Goal: Check status: Check status

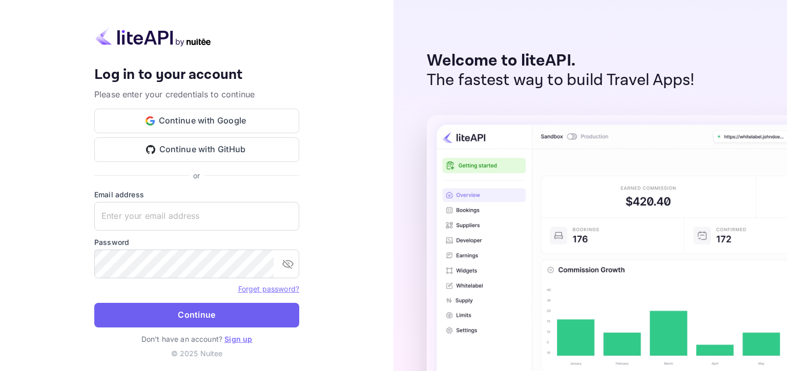
type input "[EMAIL_ADDRESS][DOMAIN_NAME]"
click at [191, 318] on button "Continue" at bounding box center [196, 315] width 205 height 25
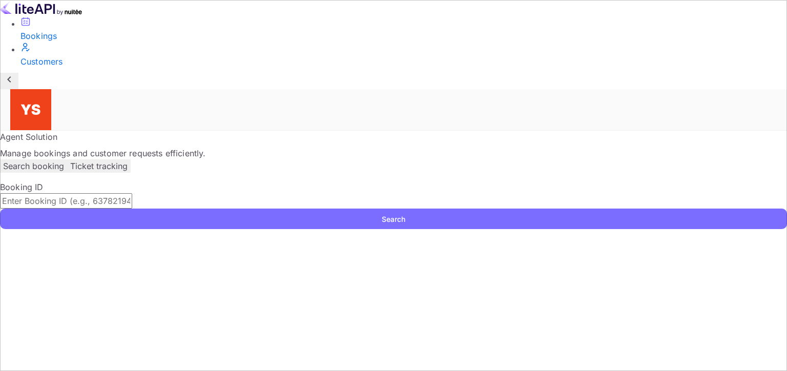
drag, startPoint x: 288, startPoint y: 158, endPoint x: 549, endPoint y: 164, distance: 260.2
click at [132, 193] on input "text" at bounding box center [66, 200] width 132 height 15
paste input "9401836"
type input "9401836"
click at [703, 208] on button "Search" at bounding box center [393, 218] width 787 height 20
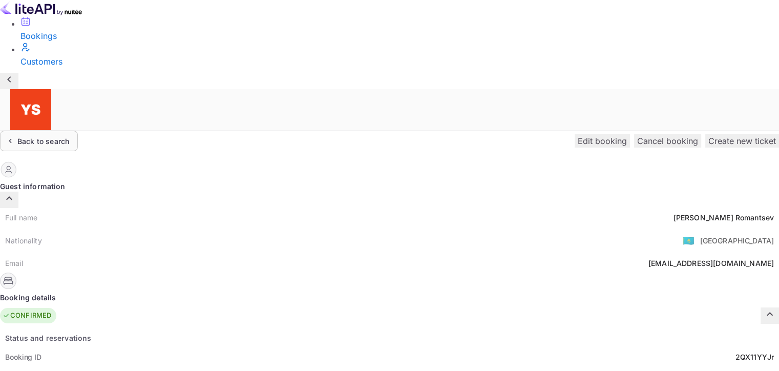
click at [15, 136] on icon at bounding box center [10, 141] width 11 height 10
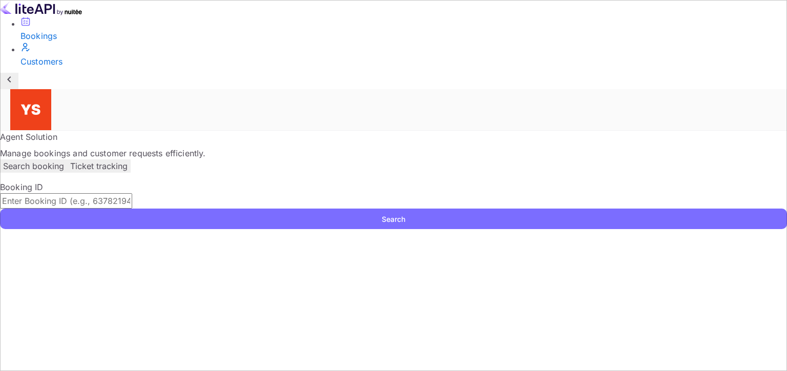
drag, startPoint x: 342, startPoint y: 158, endPoint x: 493, endPoint y: 166, distance: 151.3
click at [132, 193] on input "text" at bounding box center [66, 200] width 132 height 15
paste input "9285179"
type input "9285179"
click at [711, 208] on button "Search" at bounding box center [393, 218] width 787 height 20
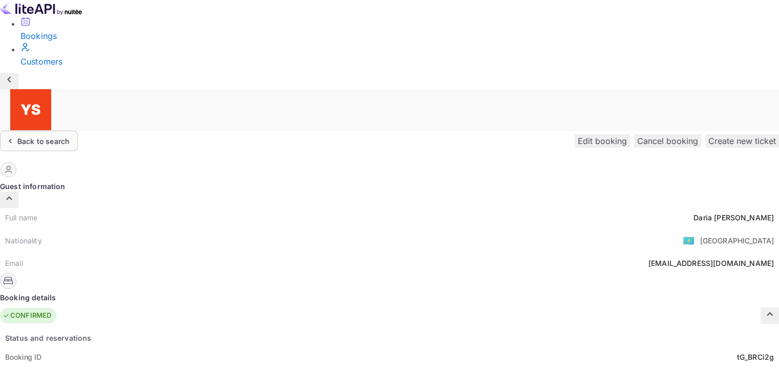
click at [69, 136] on div "Back to search" at bounding box center [43, 141] width 52 height 11
